Goal: Navigation & Orientation: Find specific page/section

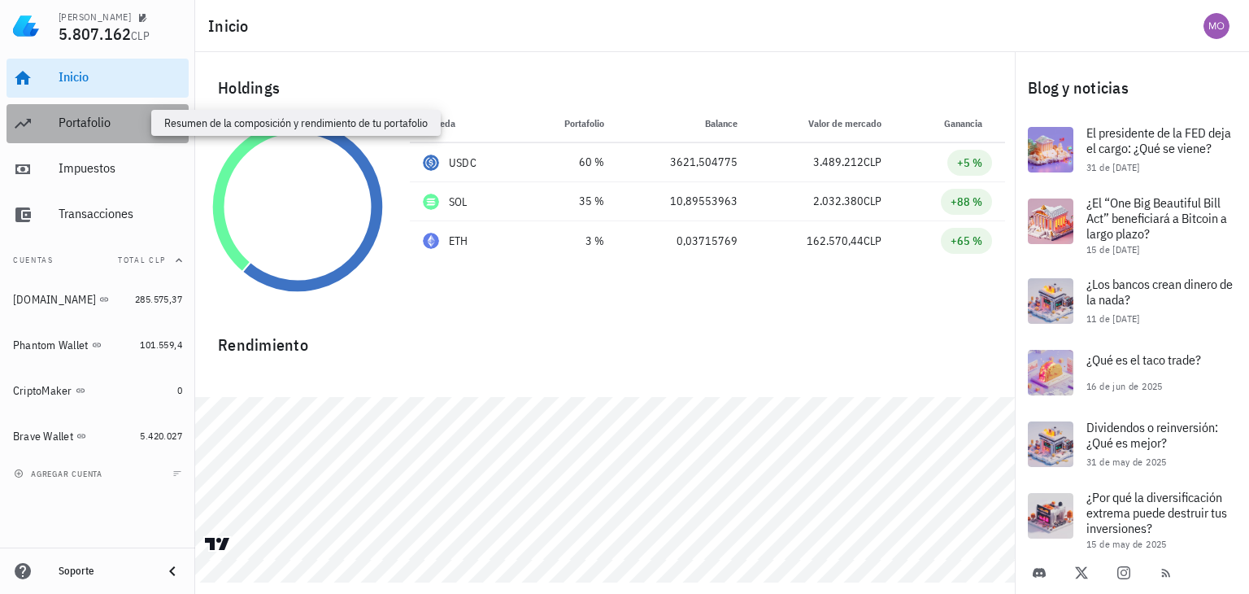
click at [98, 125] on div "Portafolio" at bounding box center [121, 122] width 124 height 15
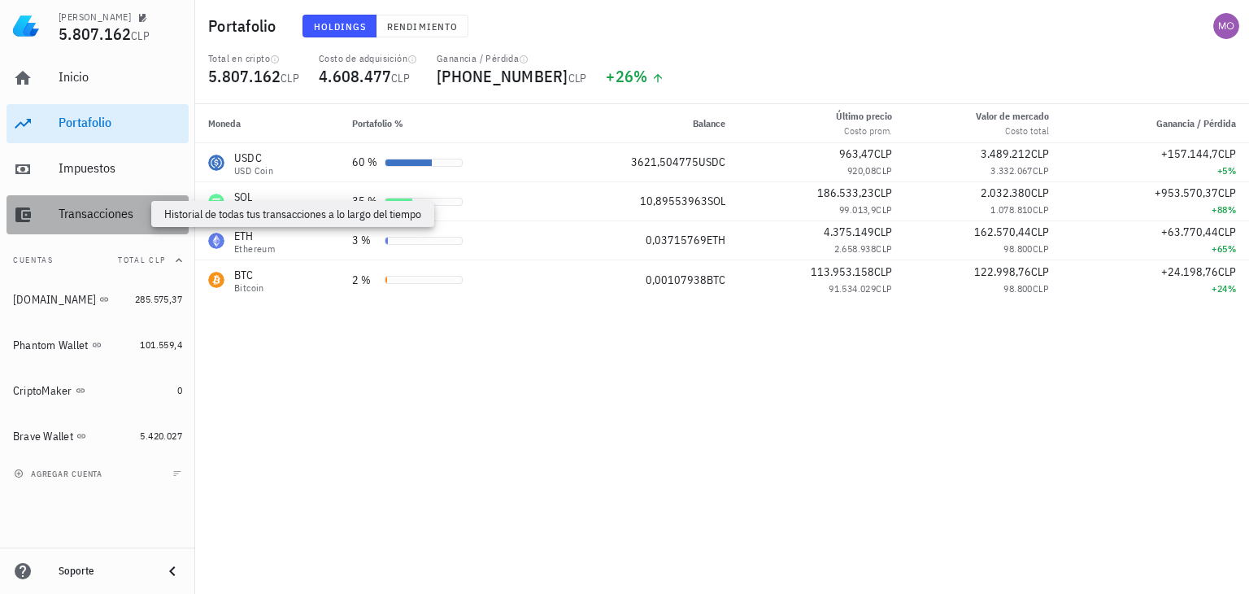
click at [88, 209] on div "Transacciones" at bounding box center [121, 213] width 124 height 15
